Goal: Task Accomplishment & Management: Manage account settings

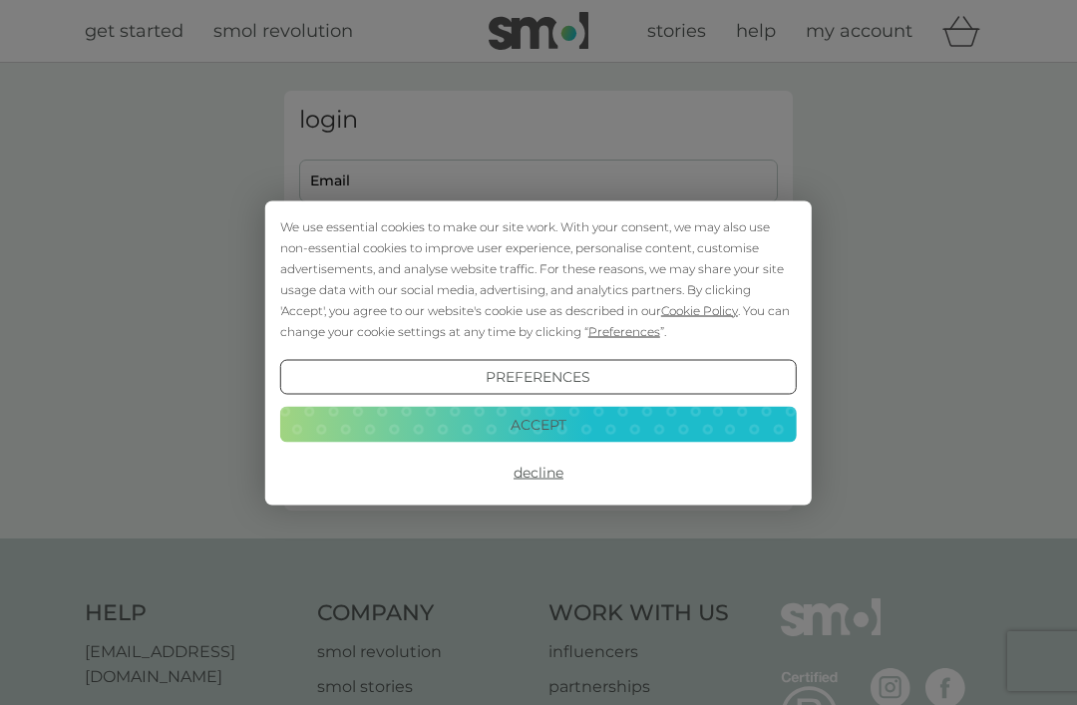
click at [525, 421] on button "Accept" at bounding box center [538, 425] width 516 height 36
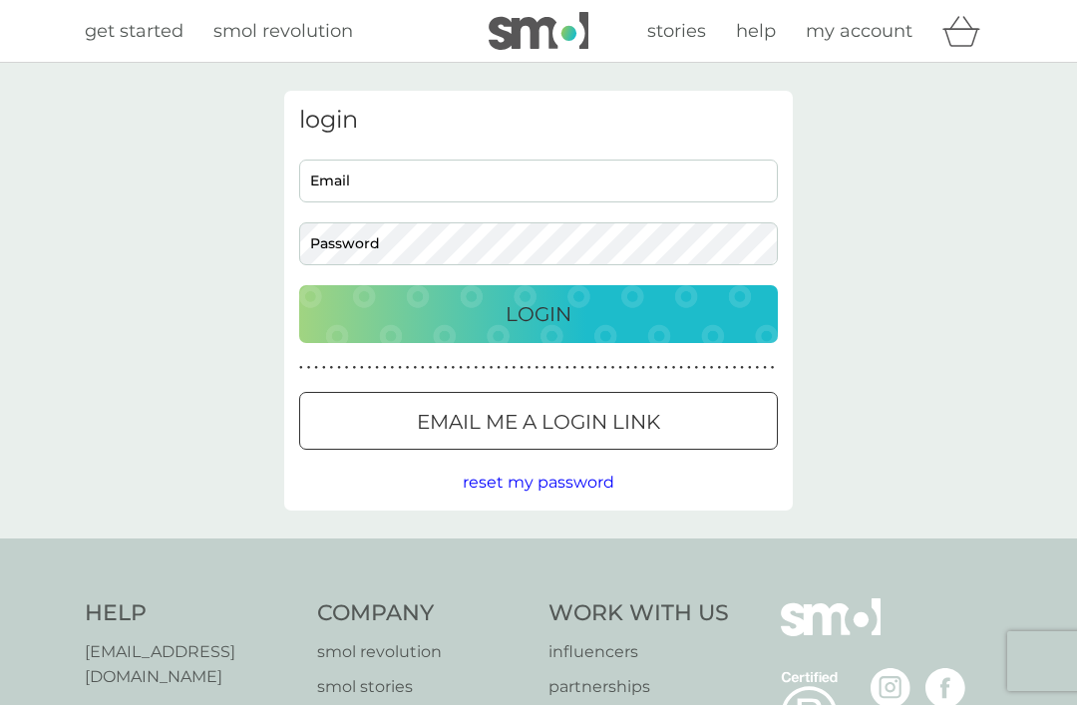
click at [322, 183] on input "Email" at bounding box center [538, 181] width 479 height 43
type input "[PERSON_NAME][EMAIL_ADDRESS][DOMAIN_NAME]"
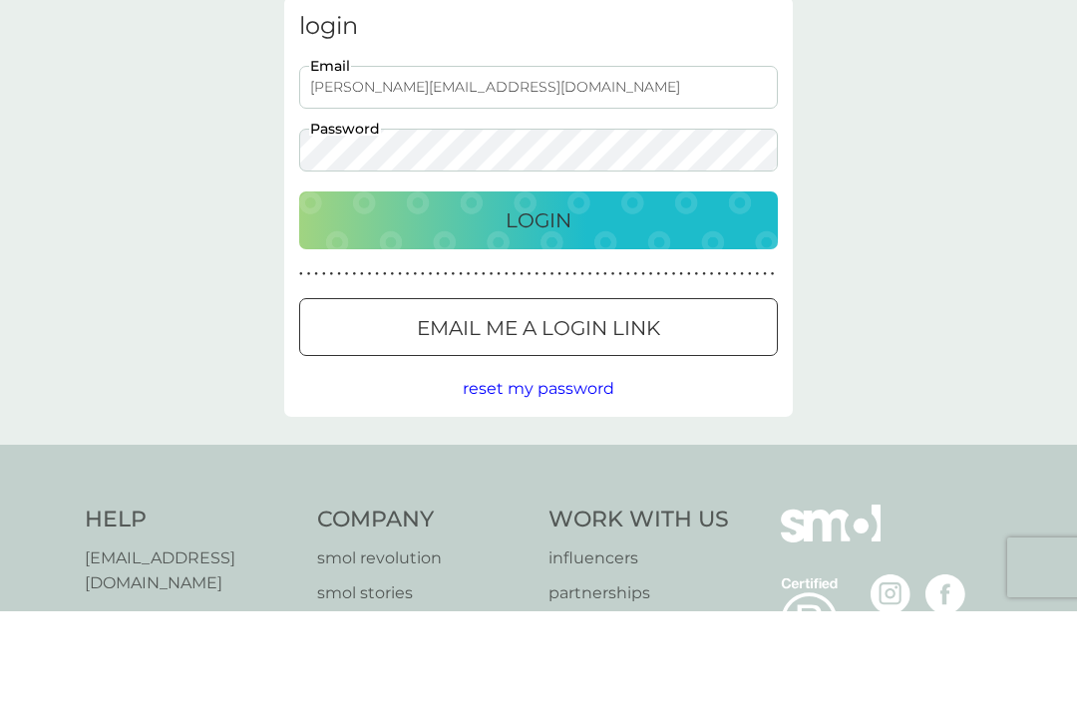
click at [525, 298] on p "Login" at bounding box center [538, 314] width 66 height 32
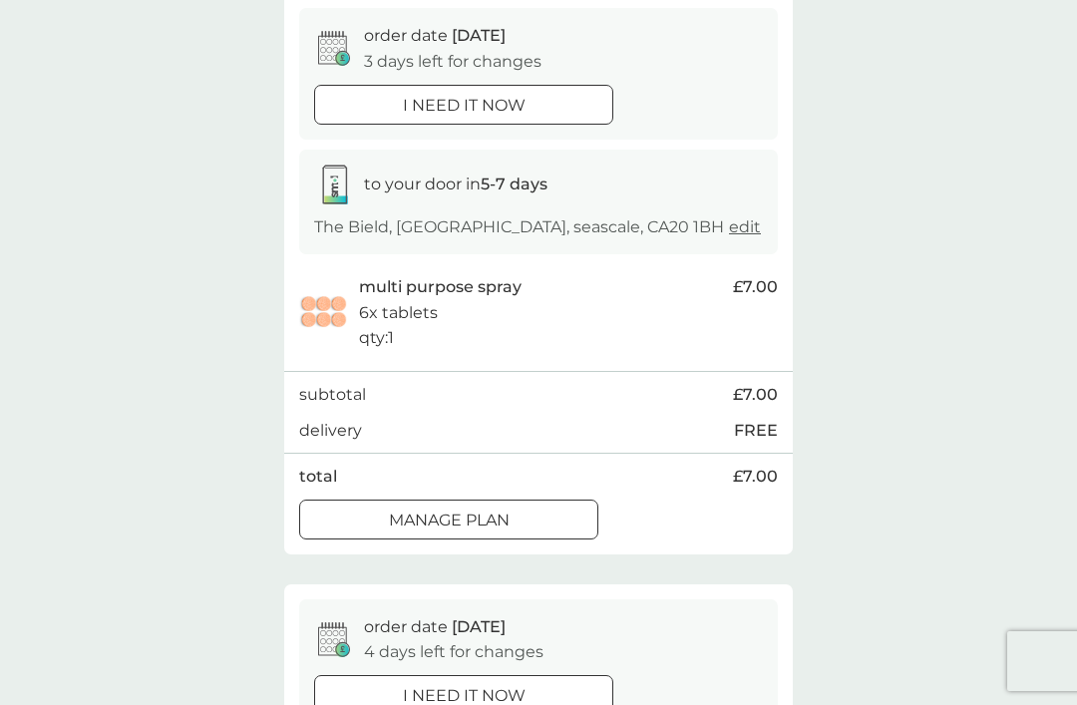
scroll to position [199, 0]
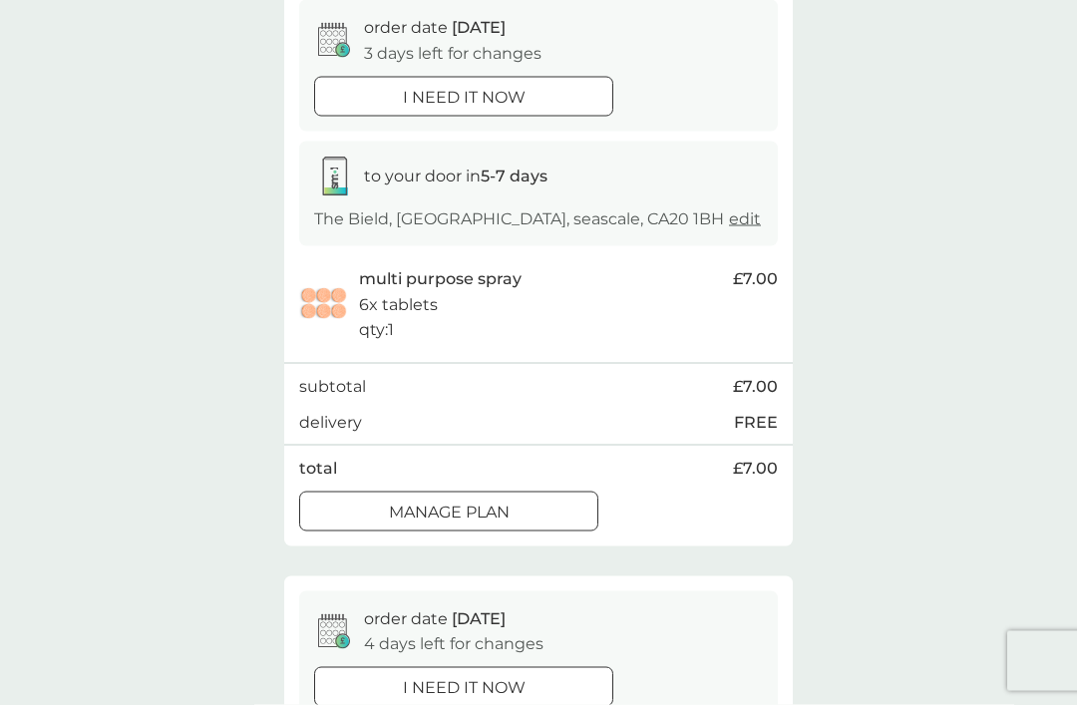
click at [449, 507] on div at bounding box center [449, 510] width 6 height 6
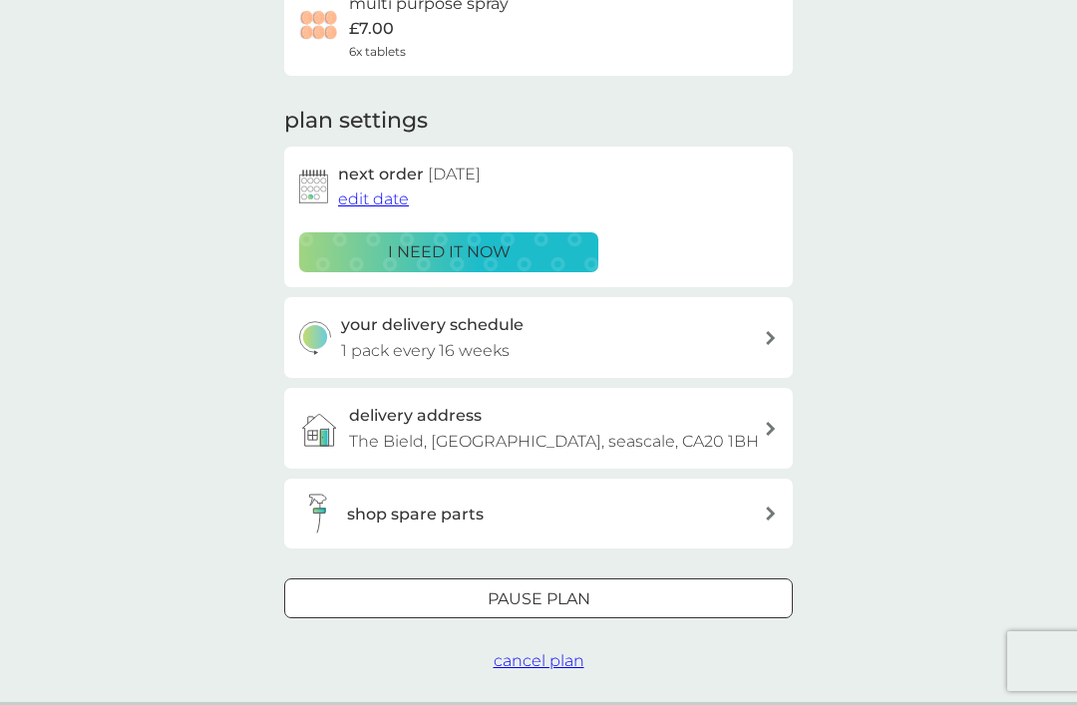
scroll to position [190, 0]
click at [520, 589] on div at bounding box center [538, 599] width 72 height 21
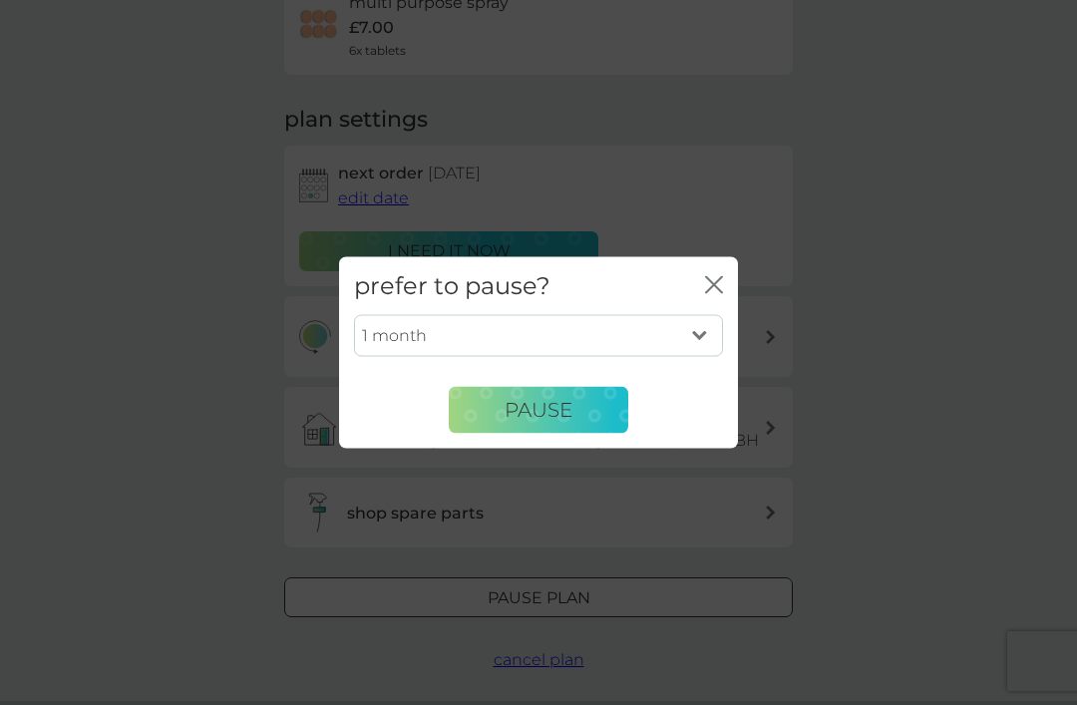
click at [694, 357] on select "1 month 2 months 3 months 4 months 5 months 6 months" at bounding box center [538, 336] width 369 height 42
click at [698, 357] on select "1 month 2 months 3 months 4 months 5 months 6 months" at bounding box center [538, 336] width 369 height 42
select select "6"
click at [537, 422] on span "Pause" at bounding box center [538, 410] width 68 height 24
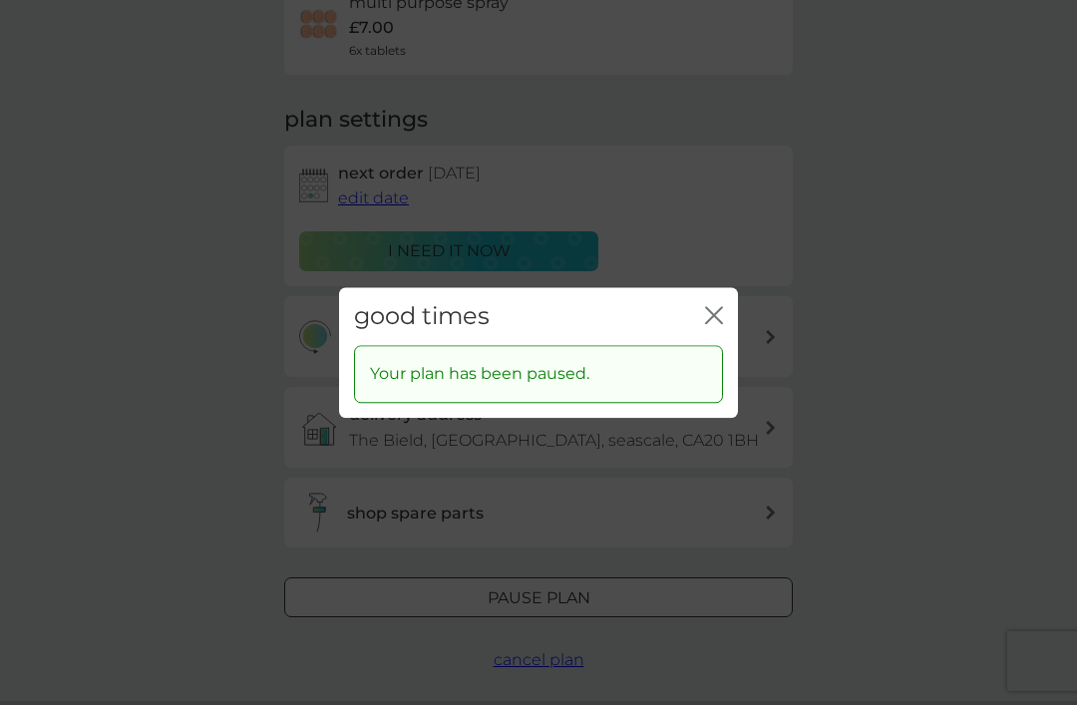
click at [712, 324] on icon "close" at bounding box center [714, 315] width 18 height 18
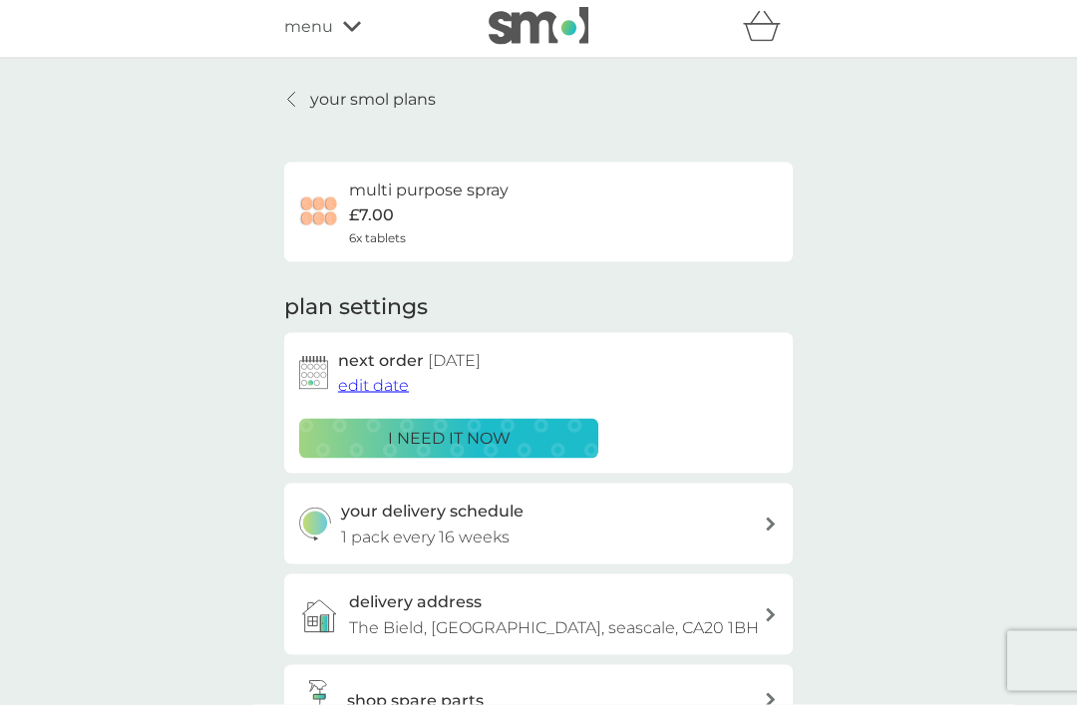
scroll to position [0, 0]
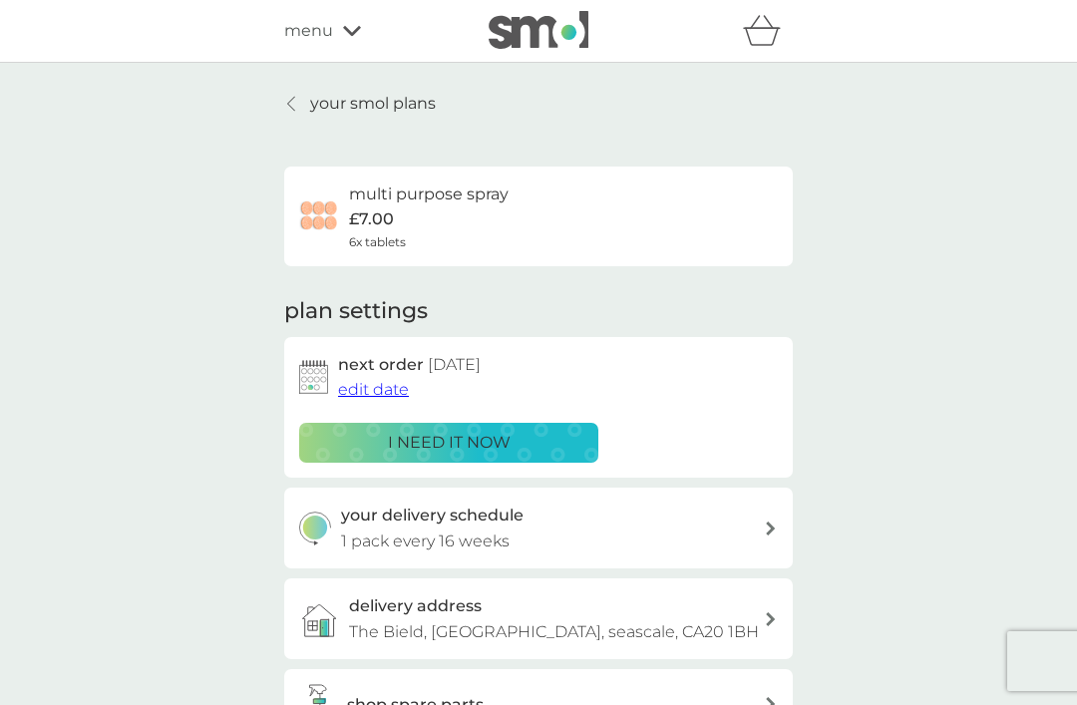
click at [295, 114] on link "your smol plans" at bounding box center [360, 104] width 152 height 26
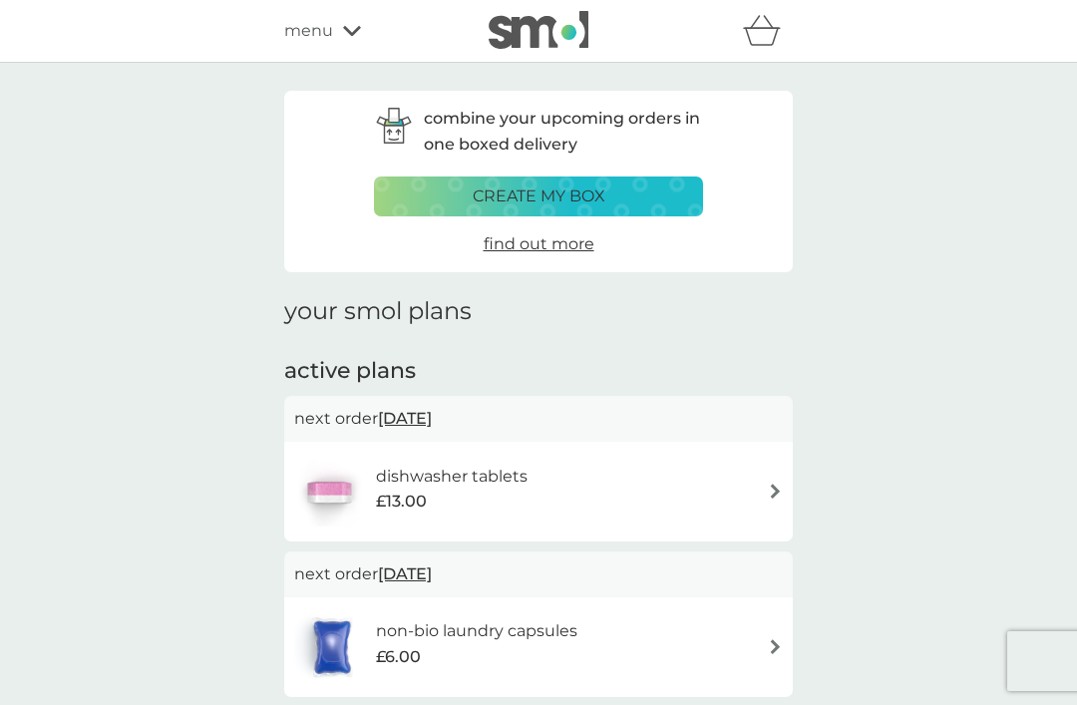
click at [347, 31] on icon at bounding box center [352, 31] width 18 height 10
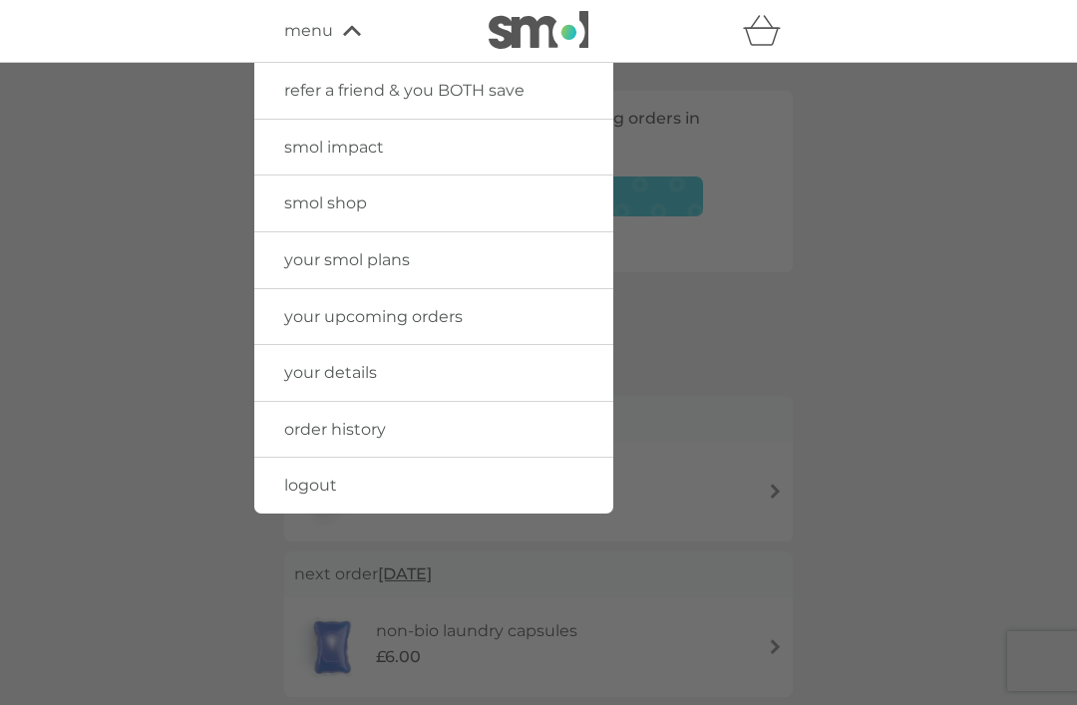
click at [319, 207] on span "smol shop" at bounding box center [325, 202] width 83 height 19
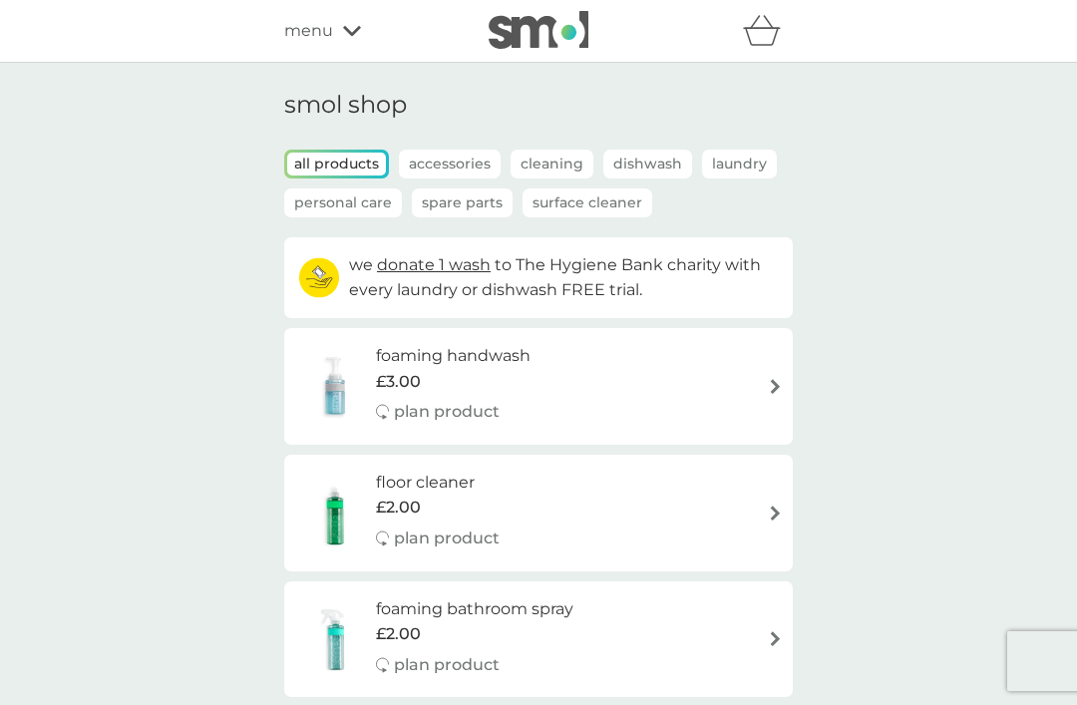
click at [350, 21] on div "menu" at bounding box center [368, 31] width 169 height 26
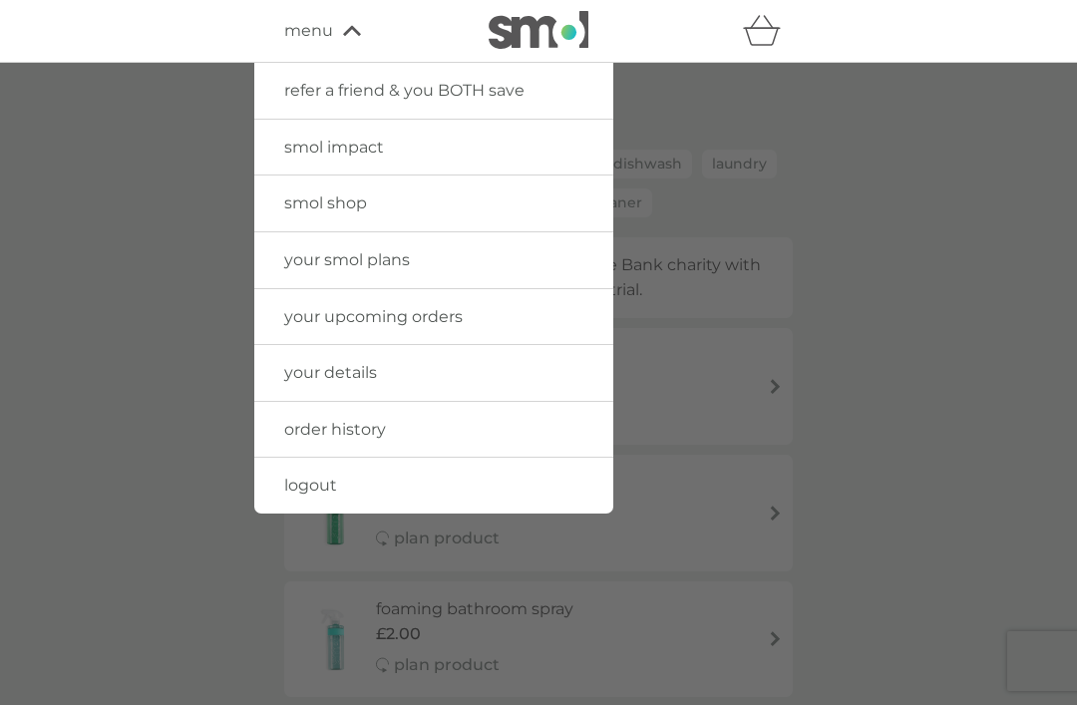
click at [290, 480] on span "logout" at bounding box center [310, 485] width 53 height 19
